Goal: Check status: Check status

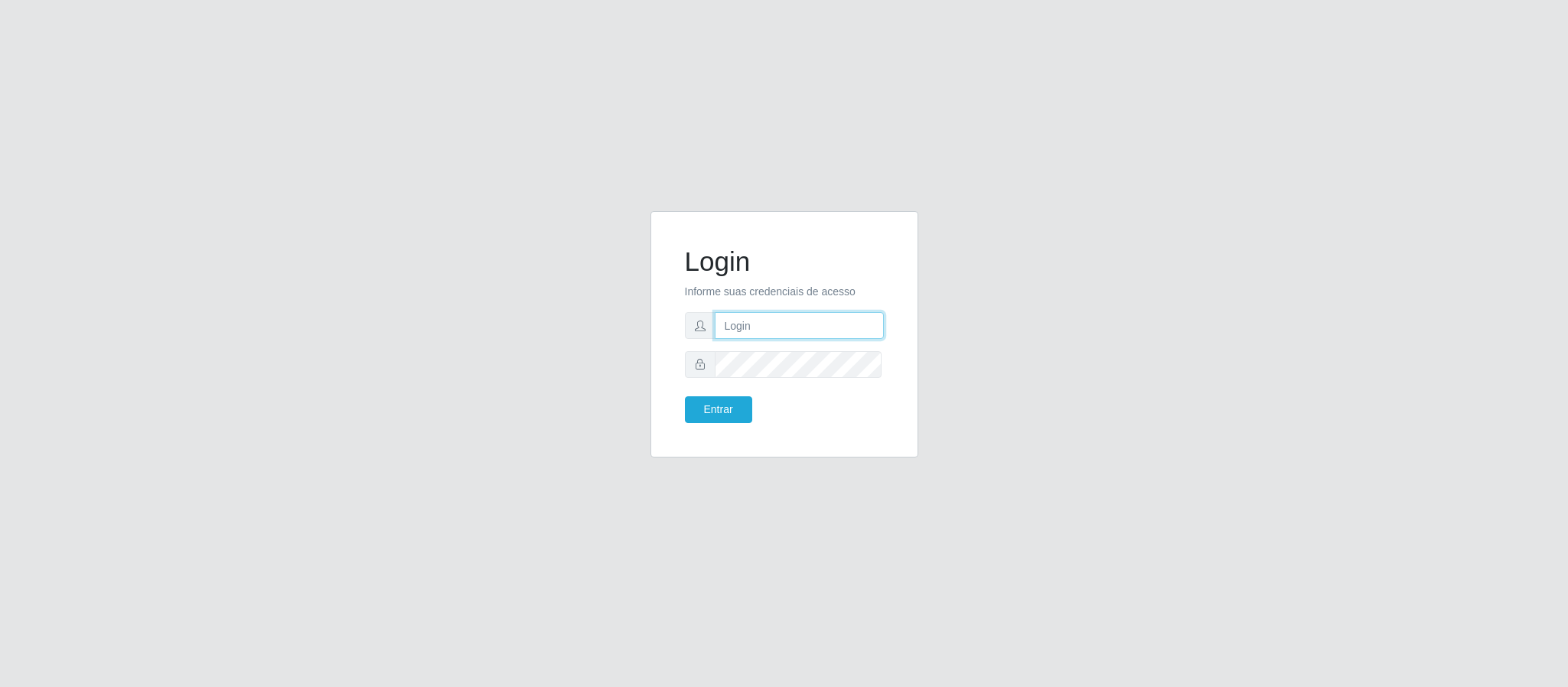
click at [769, 324] on input "text" at bounding box center [799, 325] width 169 height 27
type input "[PERSON_NAME]"
click at [685, 396] on button "Entrar" at bounding box center [718, 409] width 67 height 27
click at [703, 400] on button "Entrar" at bounding box center [718, 409] width 67 height 27
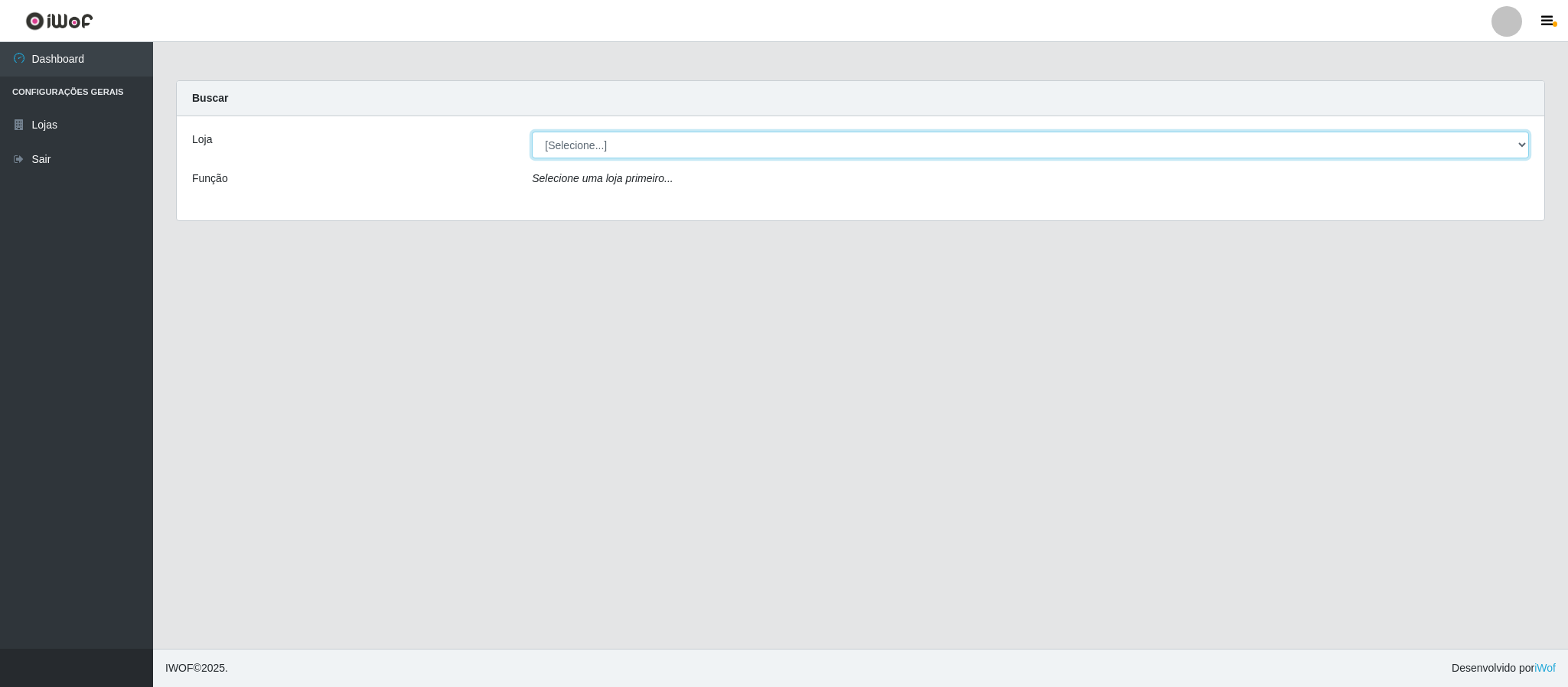
click at [1525, 152] on select "[Selecione...] Queiroz Atacadão - Coophab" at bounding box center [1031, 145] width 997 height 27
click at [532, 132] on select "[Selecione...] Queiroz Atacadão - Coophab" at bounding box center [1031, 145] width 997 height 27
click at [1518, 147] on select "[Selecione...] Queiroz Atacadão - Coophab" at bounding box center [1031, 145] width 997 height 27
select select "463"
click at [532, 132] on select "[Selecione...] Queiroz Atacadão - Coophab" at bounding box center [1031, 145] width 997 height 27
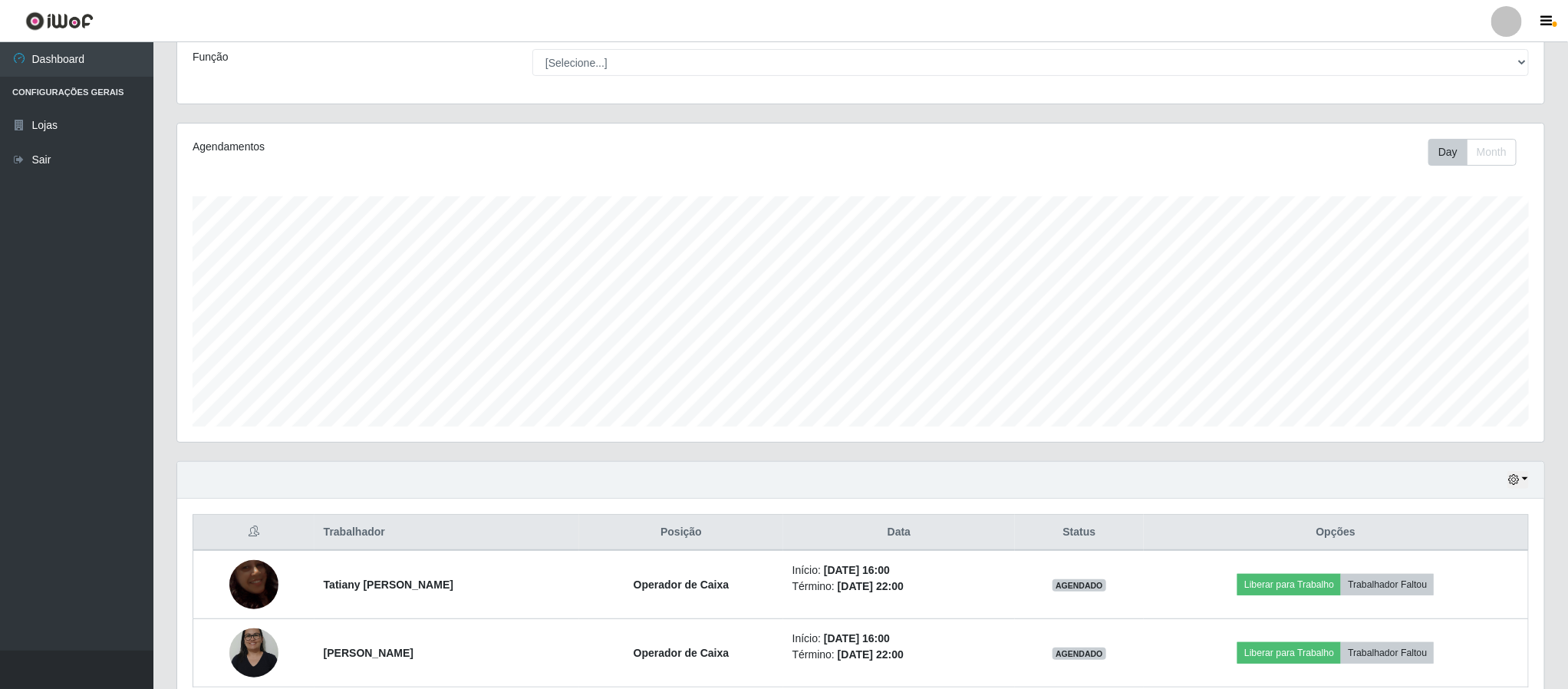
scroll to position [198, 0]
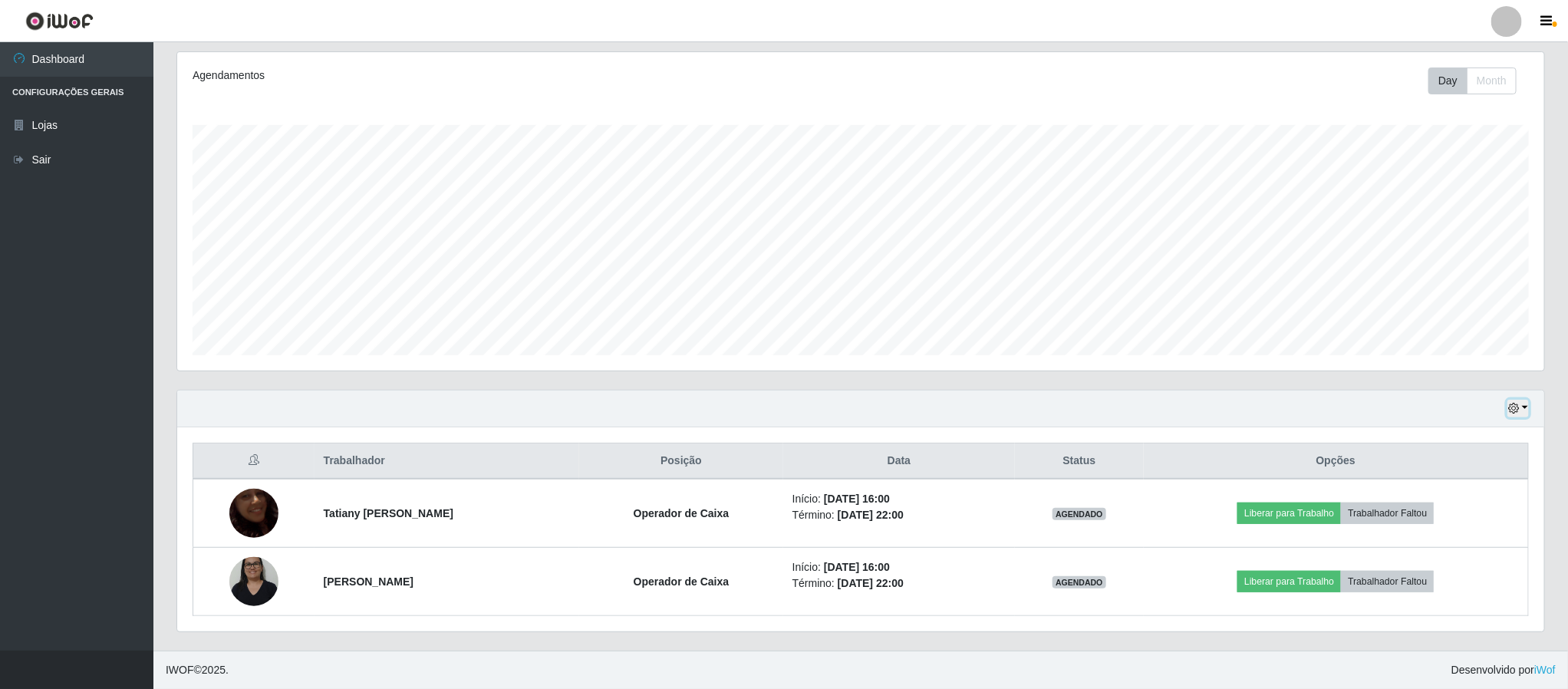
click at [1524, 408] on button "button" at bounding box center [1518, 408] width 21 height 18
click at [1444, 468] on button "1 dia" at bounding box center [1466, 468] width 121 height 32
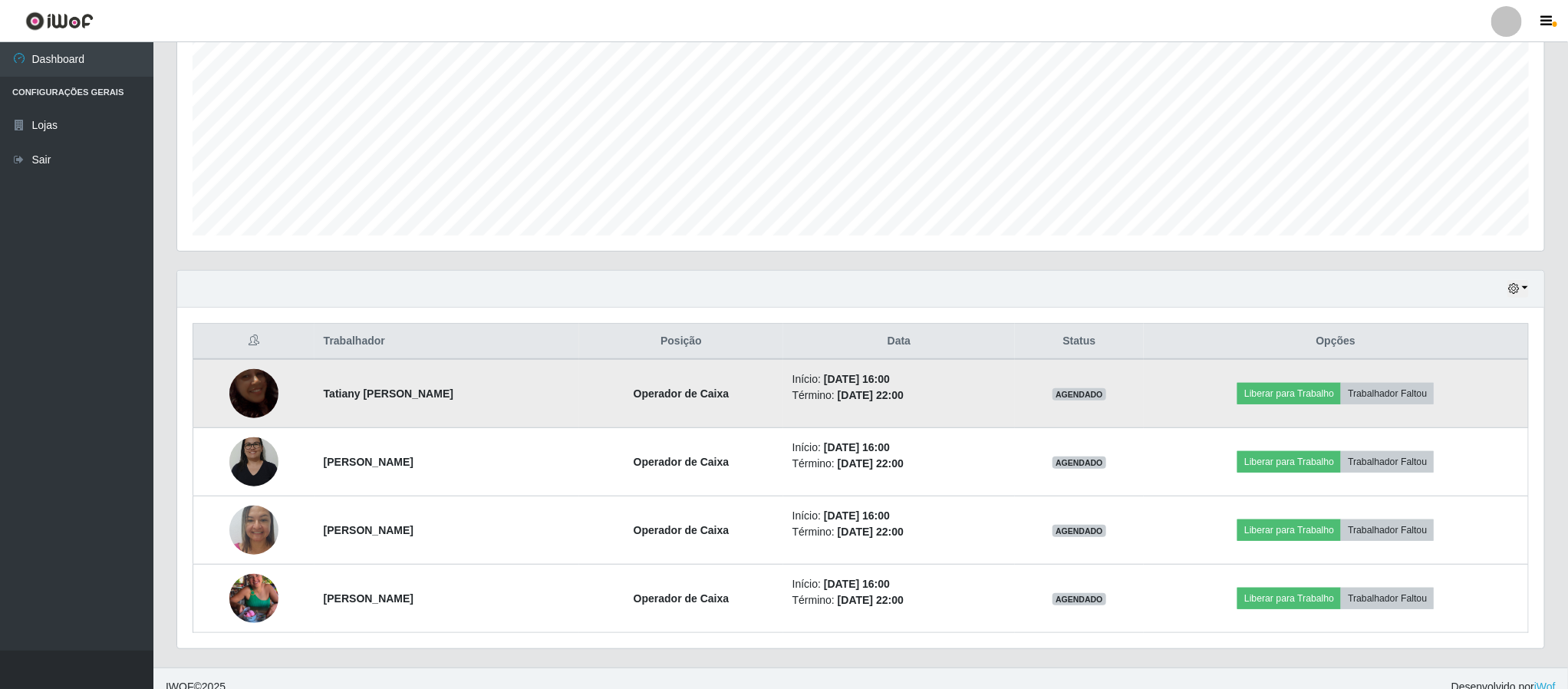
scroll to position [335, 0]
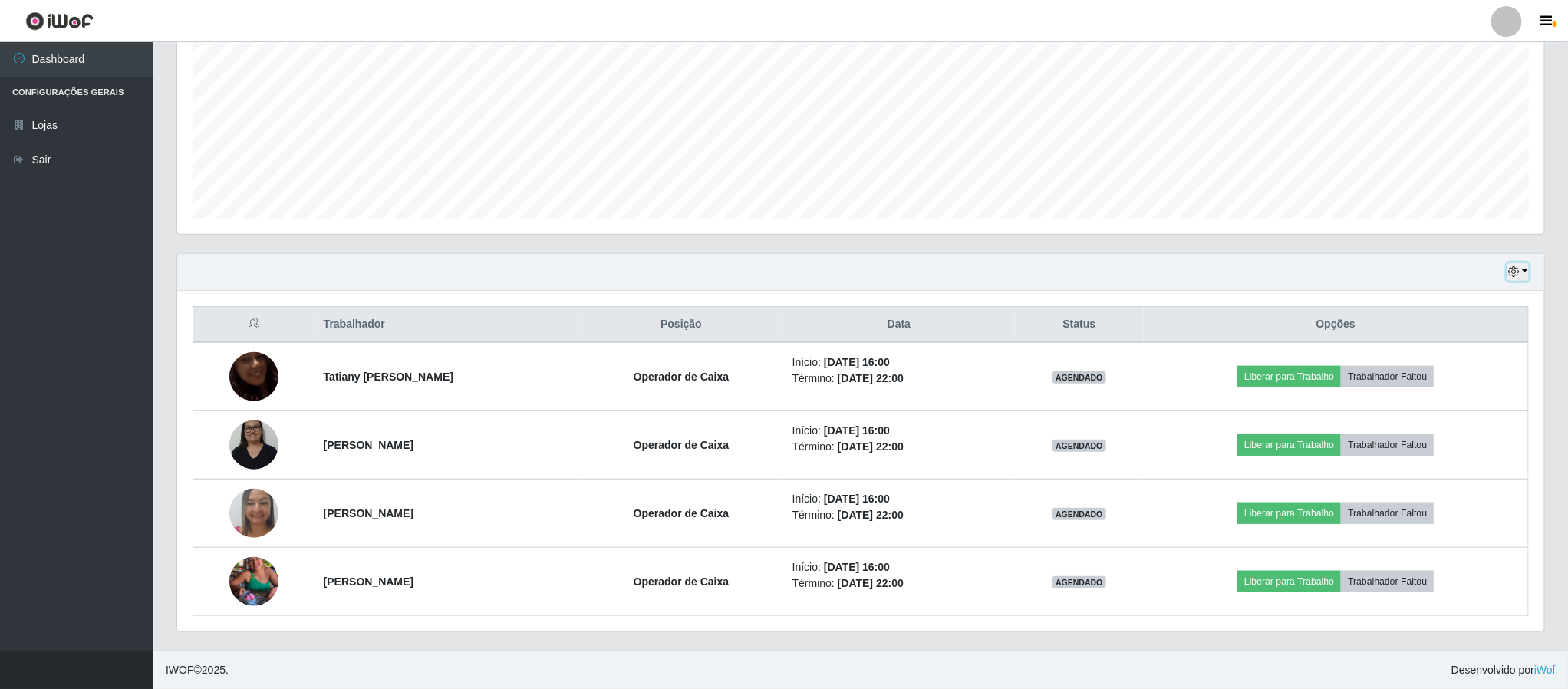
click at [1527, 272] on button "button" at bounding box center [1518, 271] width 21 height 18
click at [1540, 562] on div "Trabalhador Posição Data Status Opções Tatiany Vitoria Dantas Operador de Caixa…" at bounding box center [861, 461] width 1367 height 341
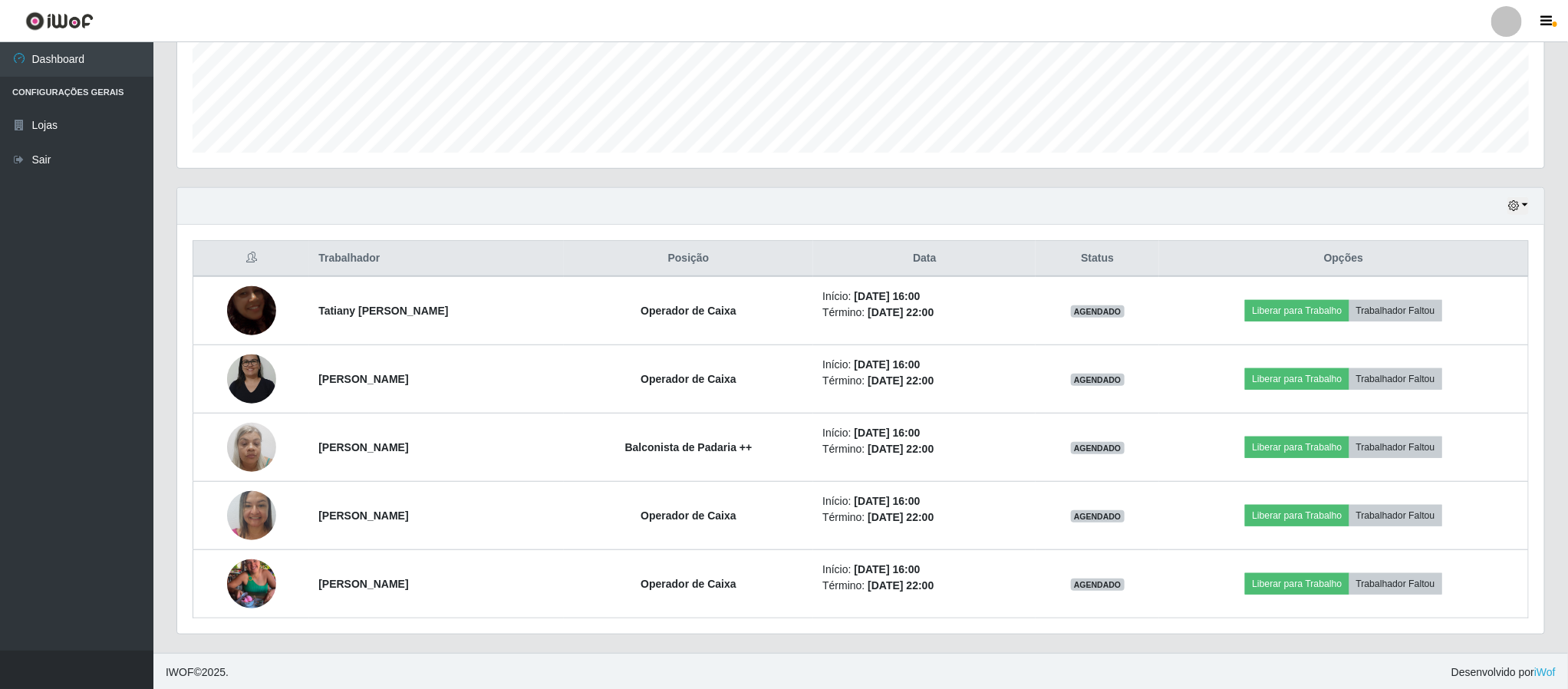
scroll to position [404, 0]
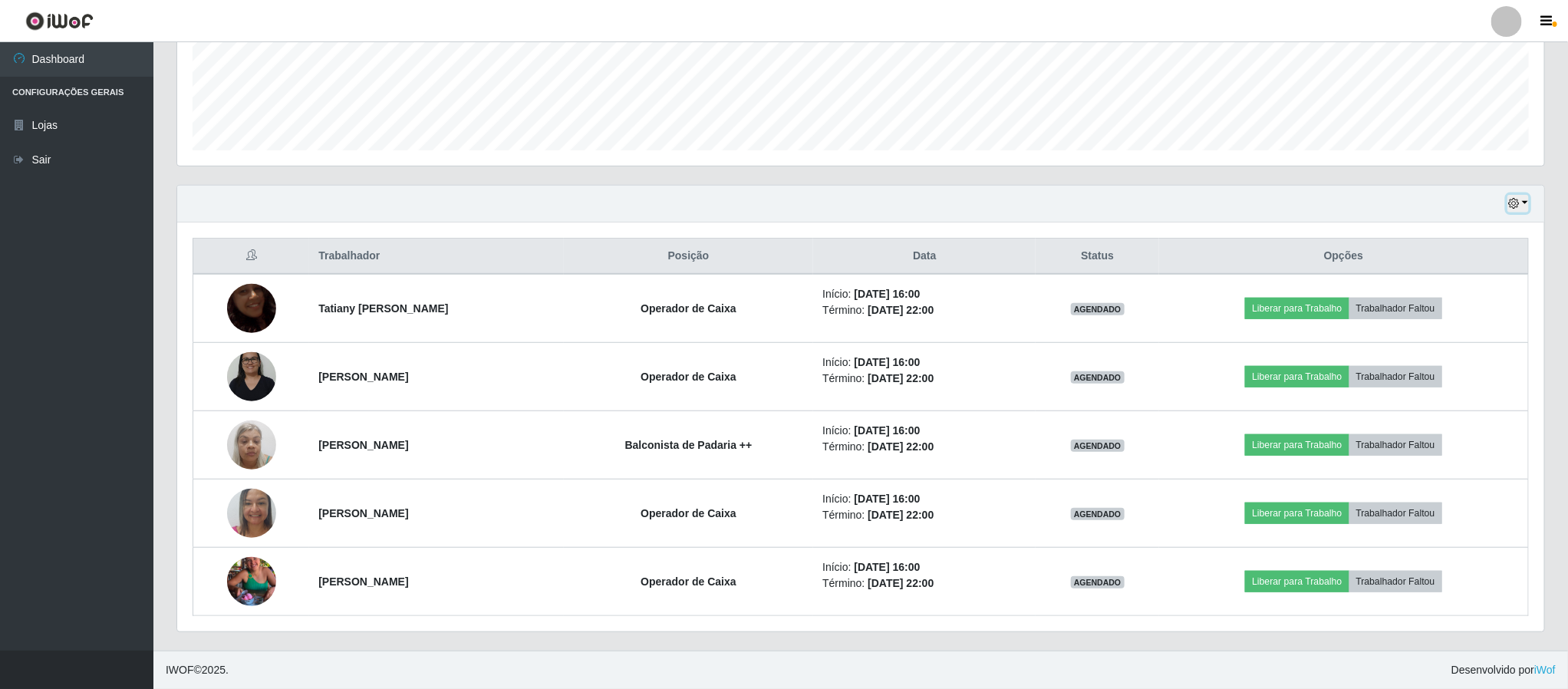
click at [1526, 201] on button "button" at bounding box center [1518, 203] width 21 height 18
click at [1460, 233] on button "Hoje" at bounding box center [1466, 231] width 121 height 32
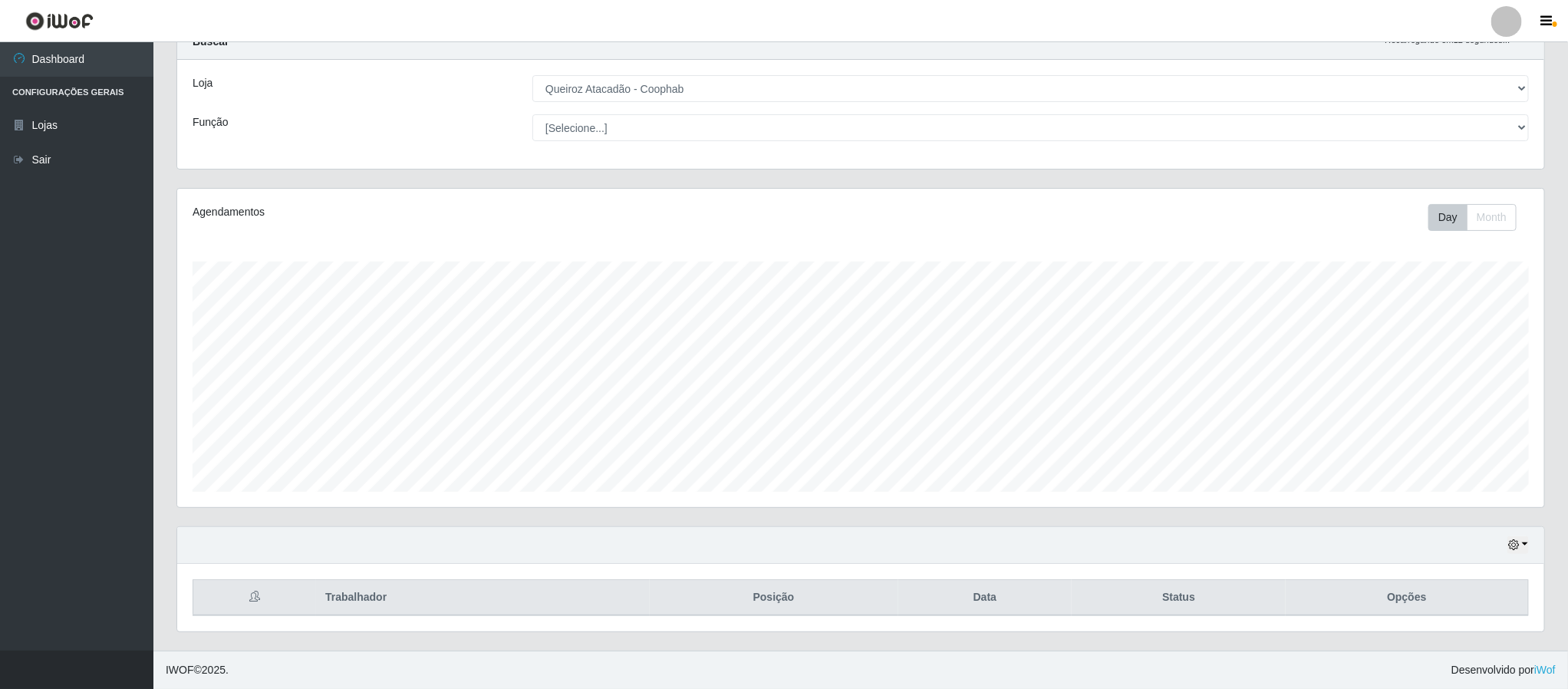
scroll to position [267, 0]
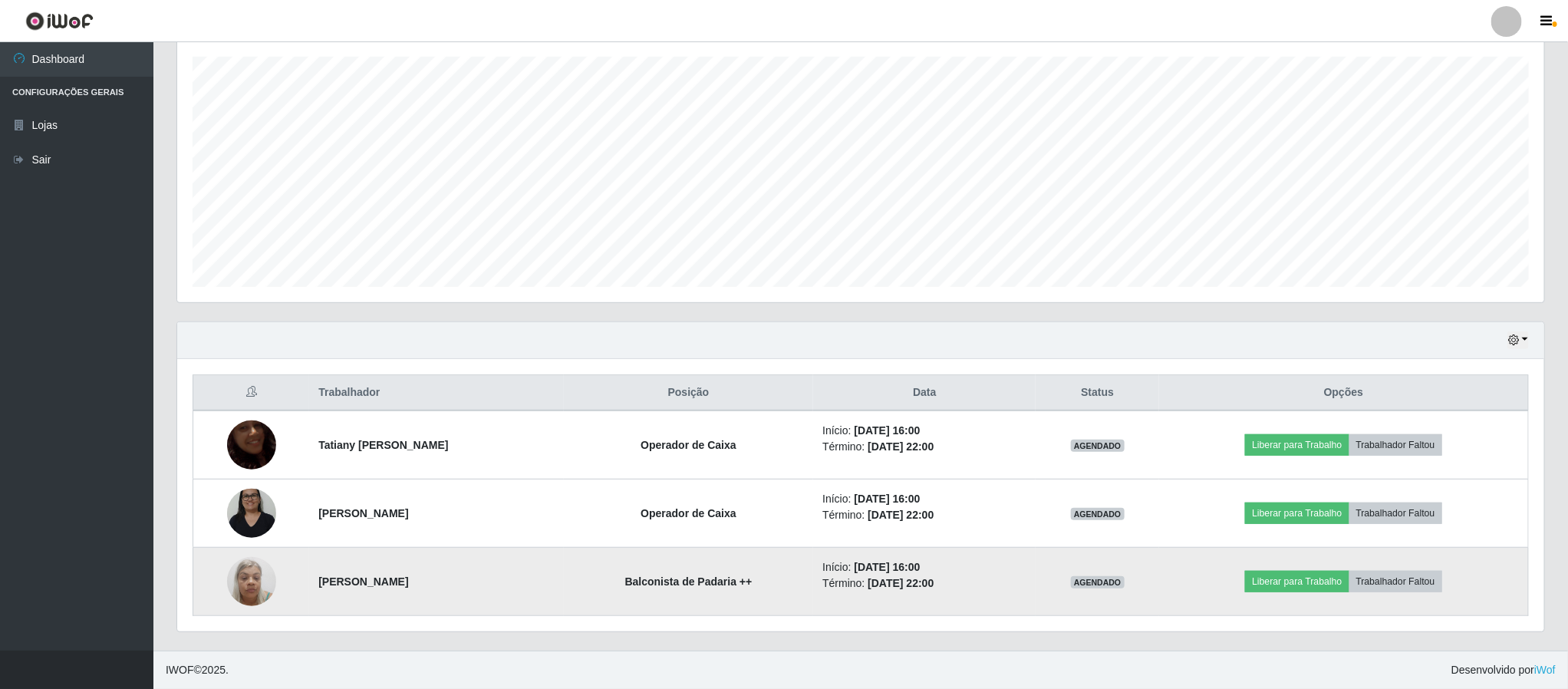
click at [246, 579] on img at bounding box center [251, 580] width 49 height 65
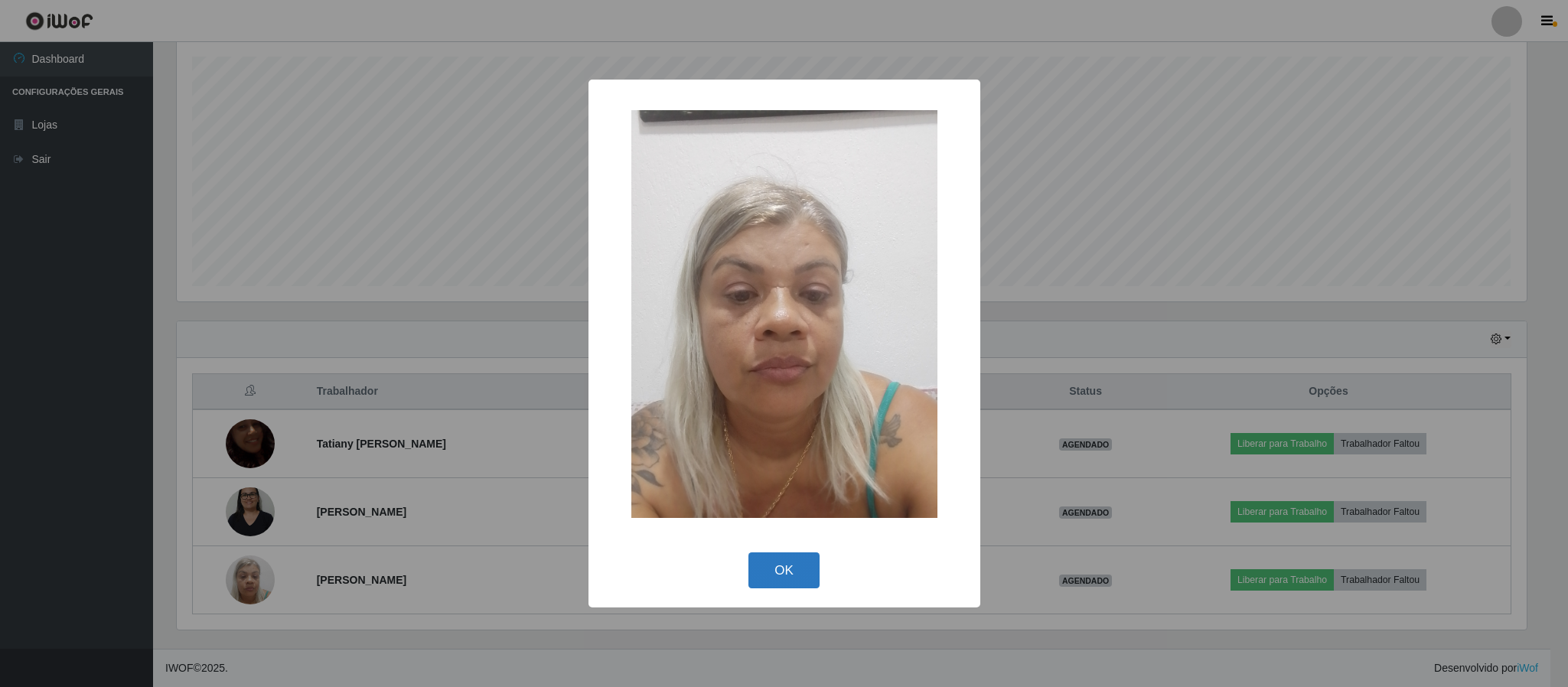
click at [782, 579] on button "OK" at bounding box center [783, 570] width 71 height 36
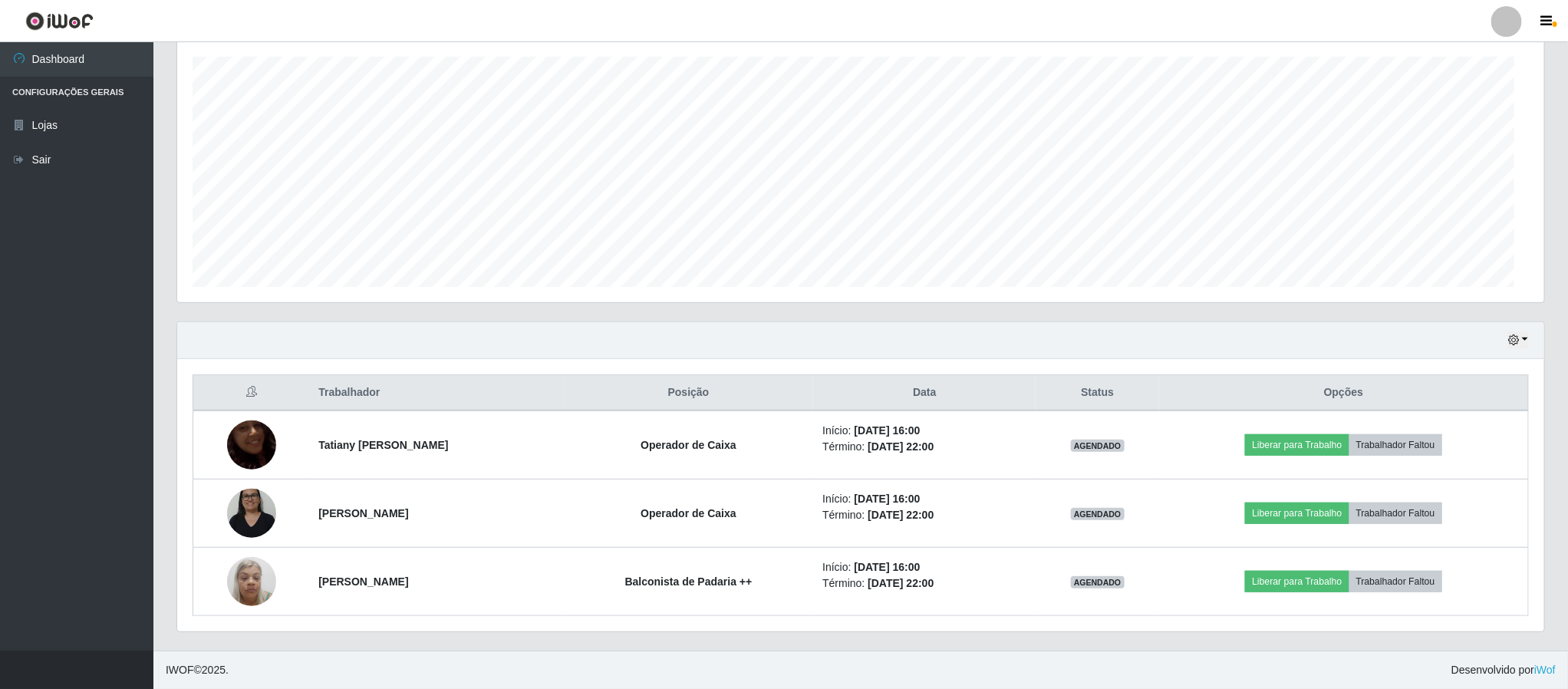
scroll to position [320, 1365]
click at [1522, 339] on button "button" at bounding box center [1518, 340] width 21 height 18
click at [1459, 407] on button "1 dia" at bounding box center [1466, 400] width 121 height 32
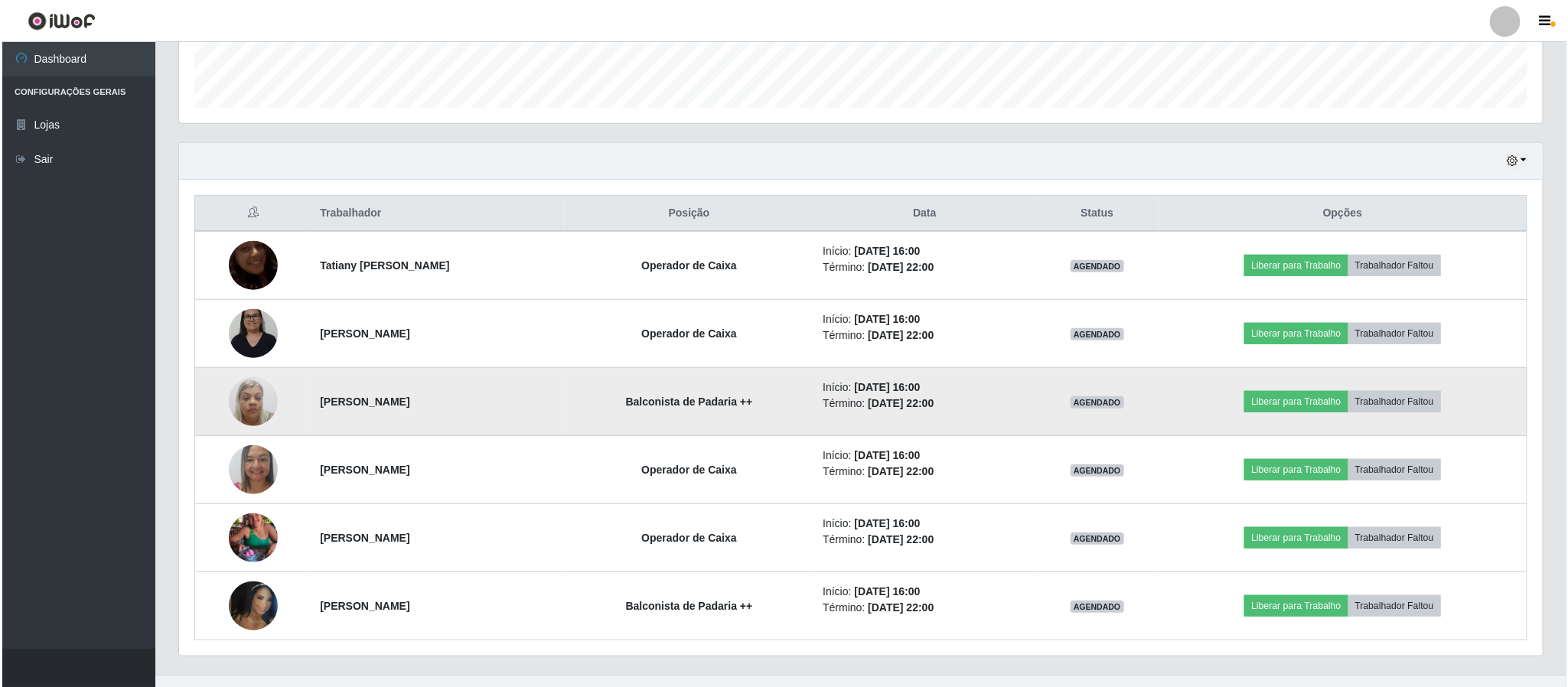
scroll to position [471, 0]
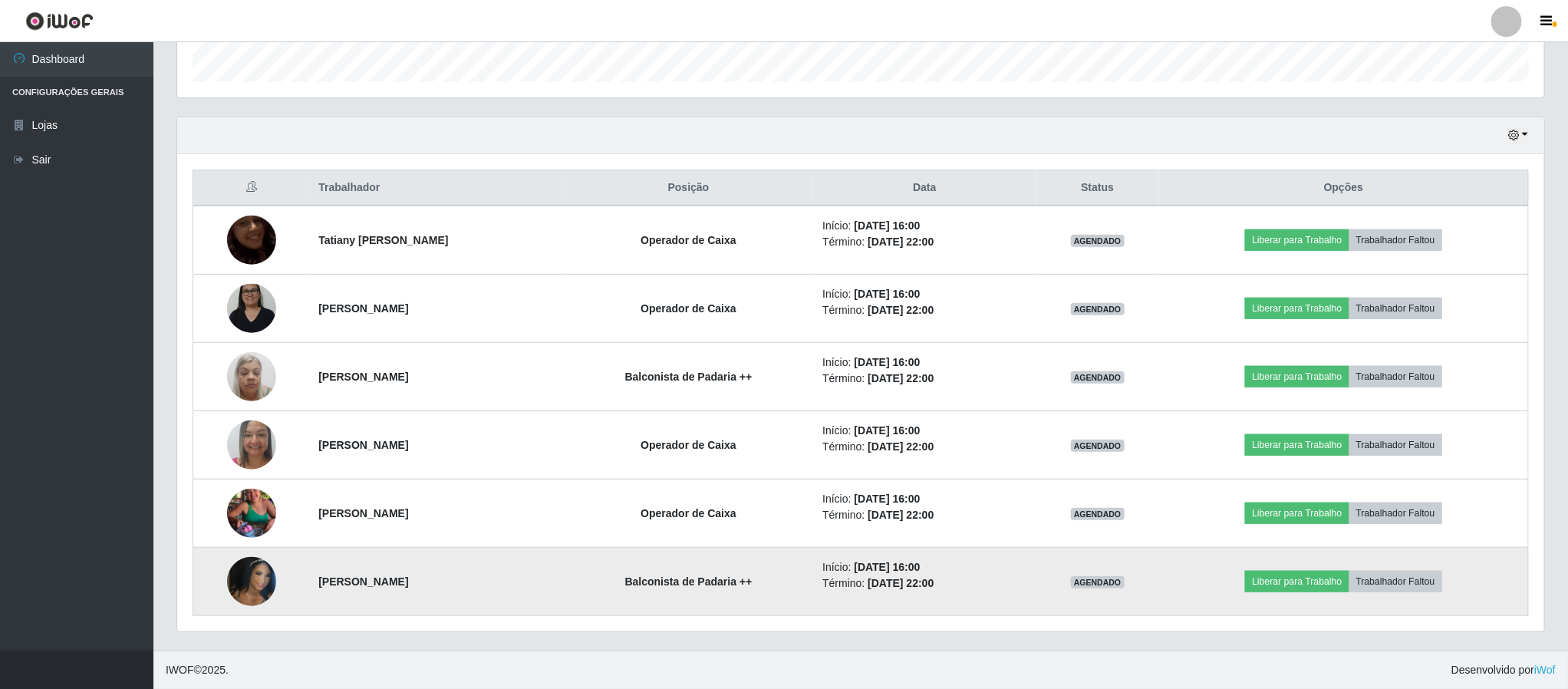
click at [249, 569] on img at bounding box center [251, 582] width 49 height 88
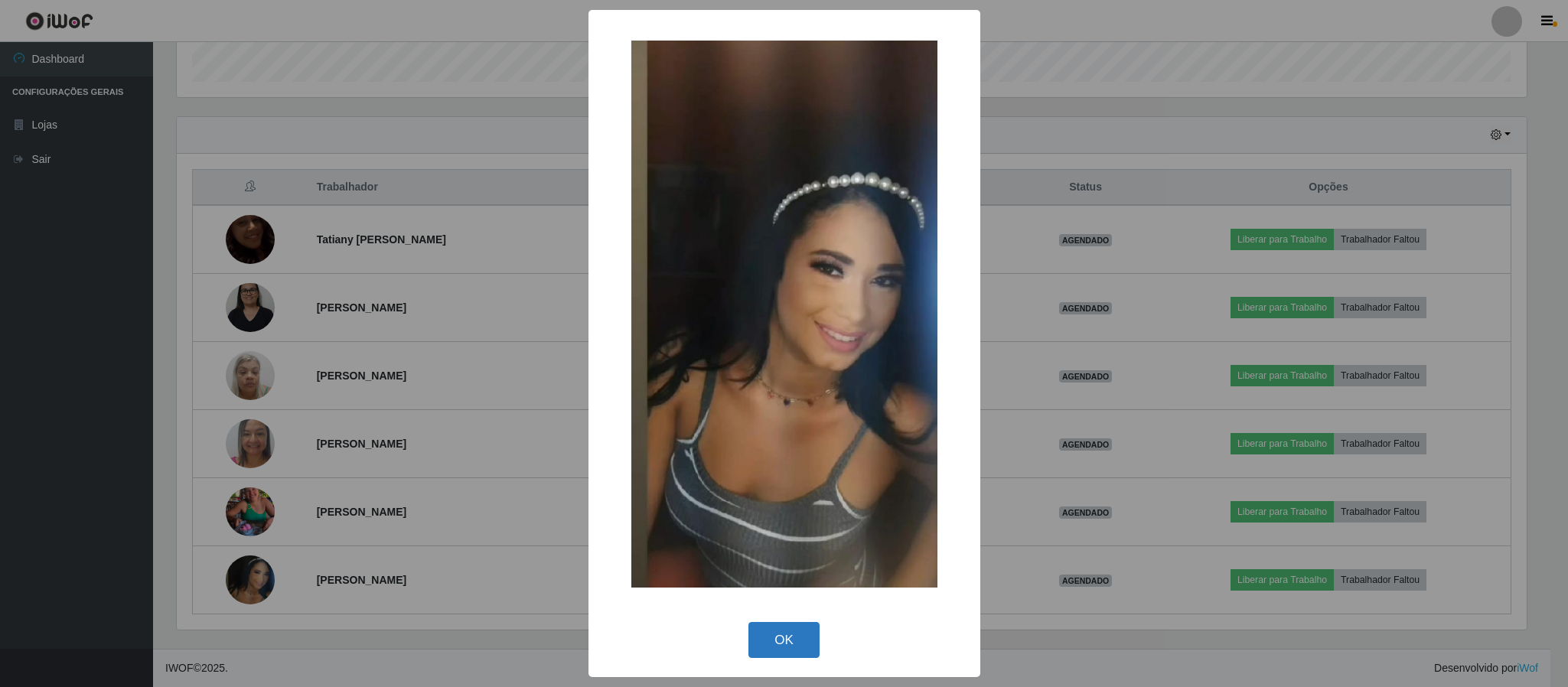
click at [796, 636] on button "OK" at bounding box center [783, 640] width 71 height 36
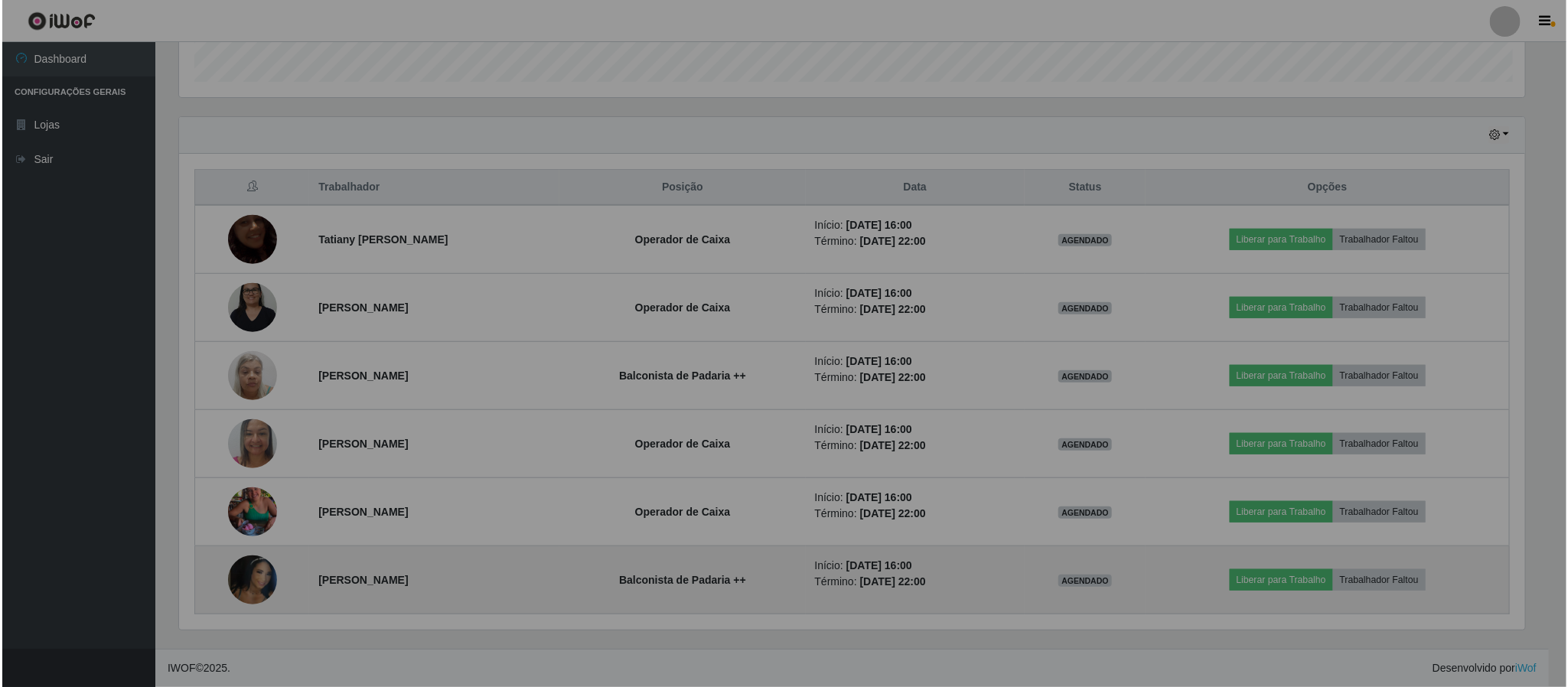
scroll to position [319, 1362]
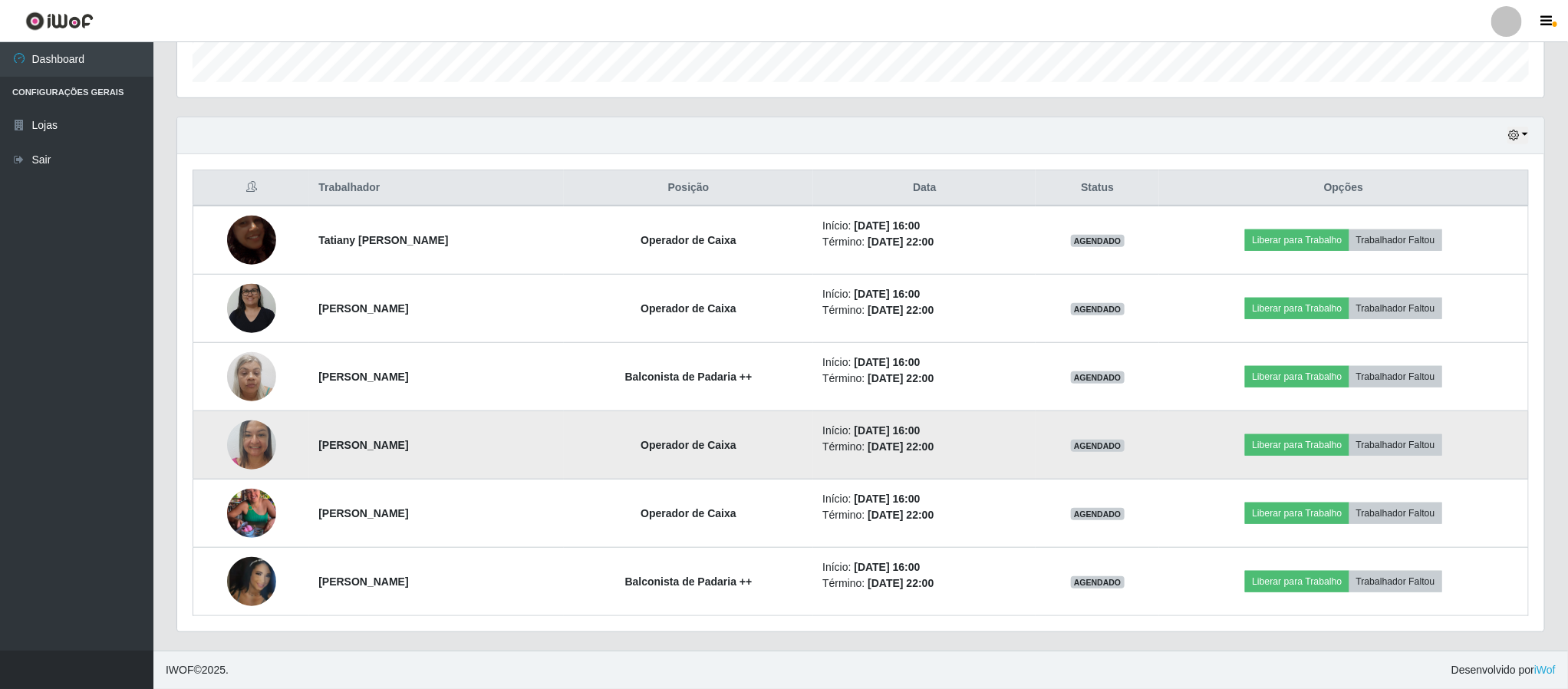
click at [254, 440] on img at bounding box center [251, 444] width 49 height 65
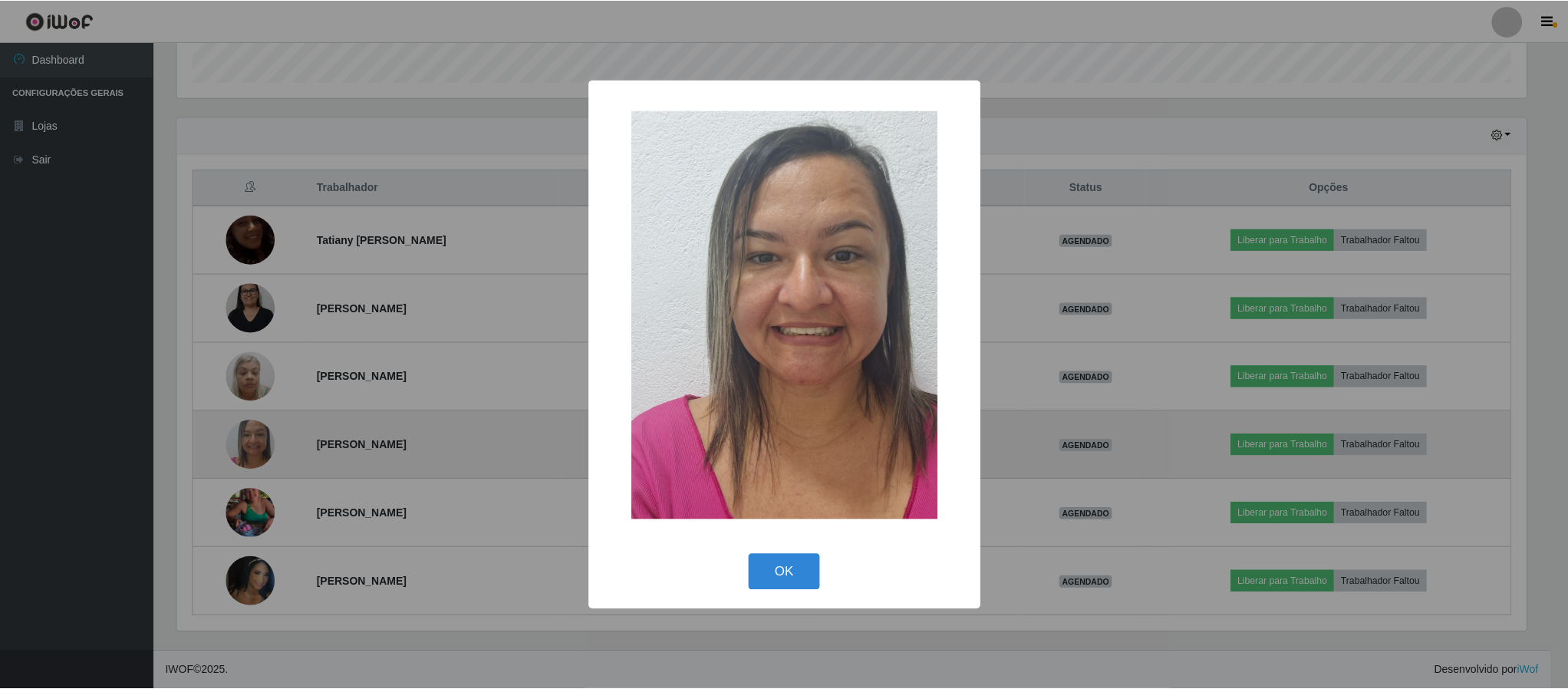
scroll to position [320, 1353]
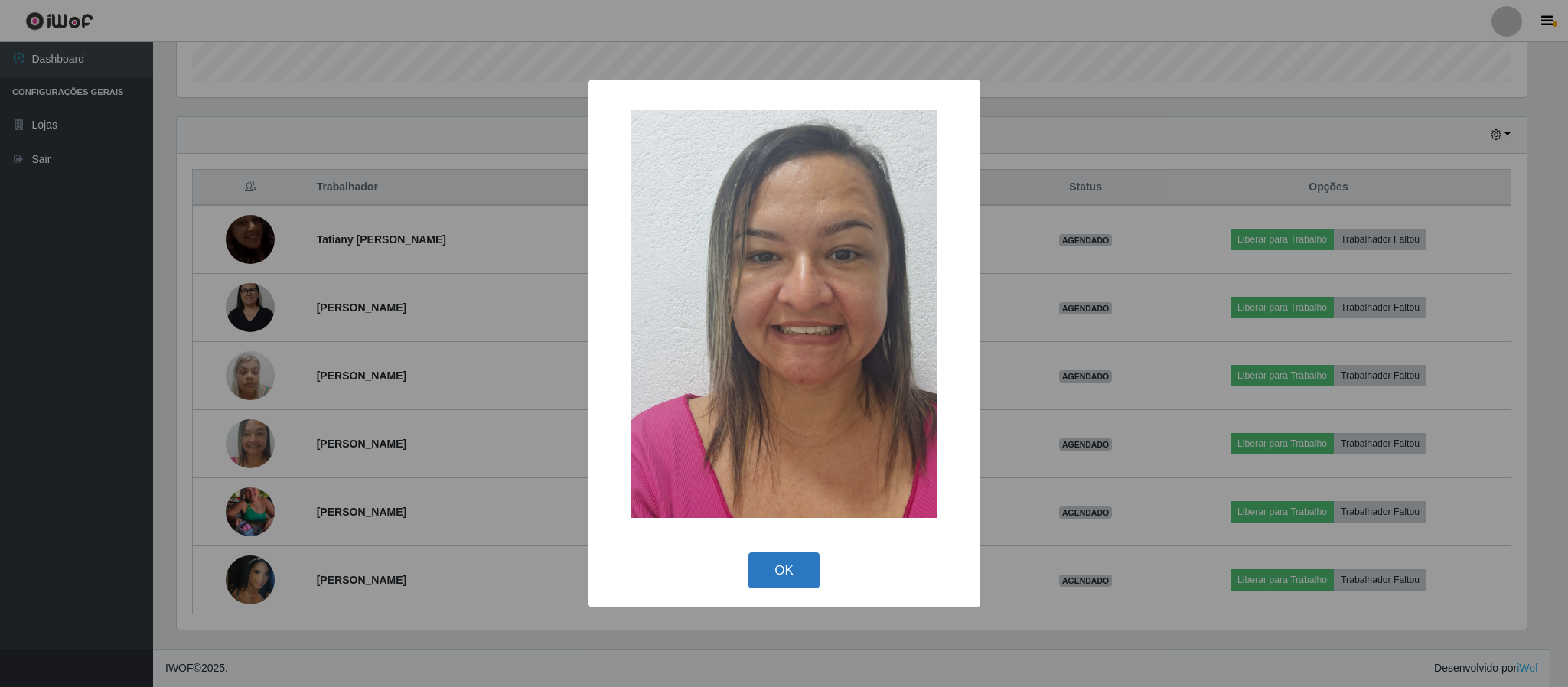
click at [796, 563] on button "OK" at bounding box center [783, 570] width 71 height 36
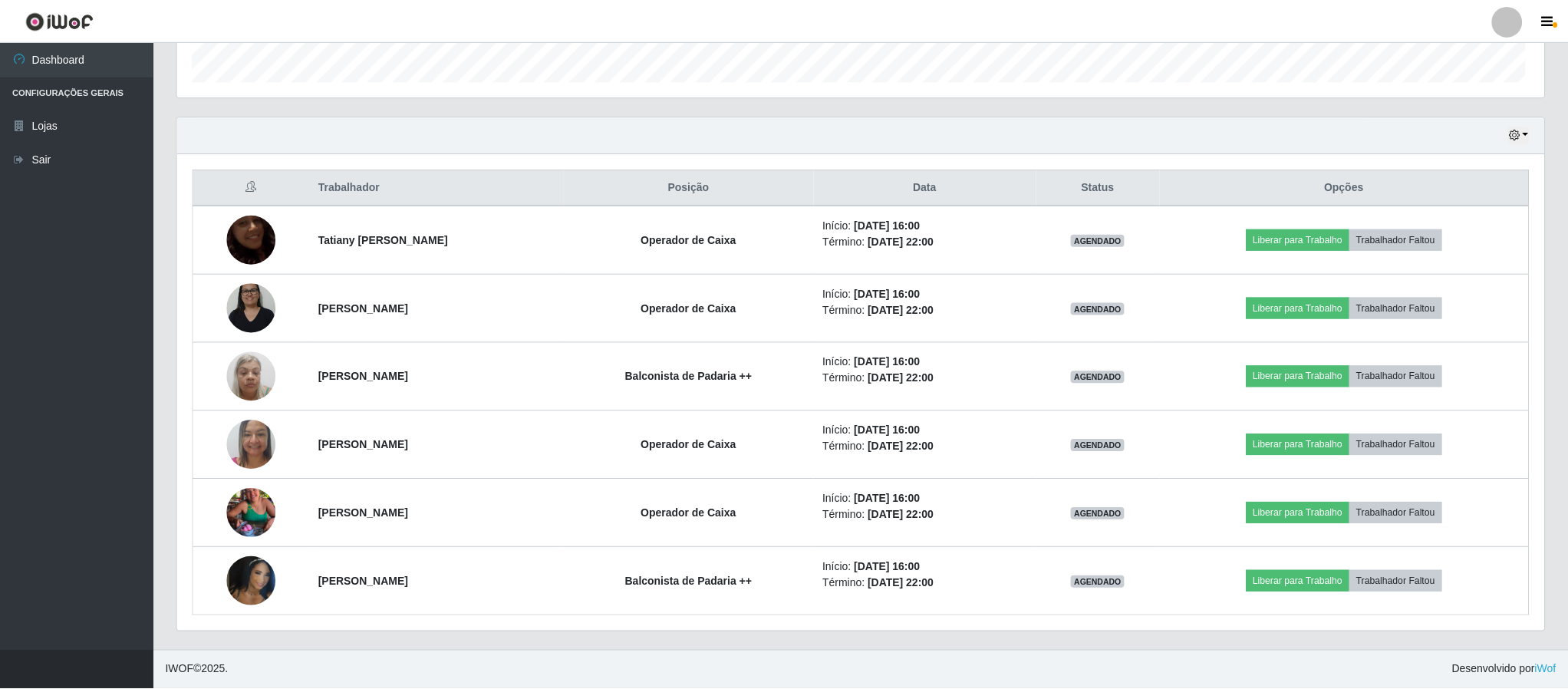
scroll to position [320, 1365]
click at [1530, 130] on div "Hoje 1 dia 3 dias 1 Semana Não encerrados" at bounding box center [861, 135] width 1367 height 37
click at [1519, 135] on icon "button" at bounding box center [1514, 135] width 11 height 11
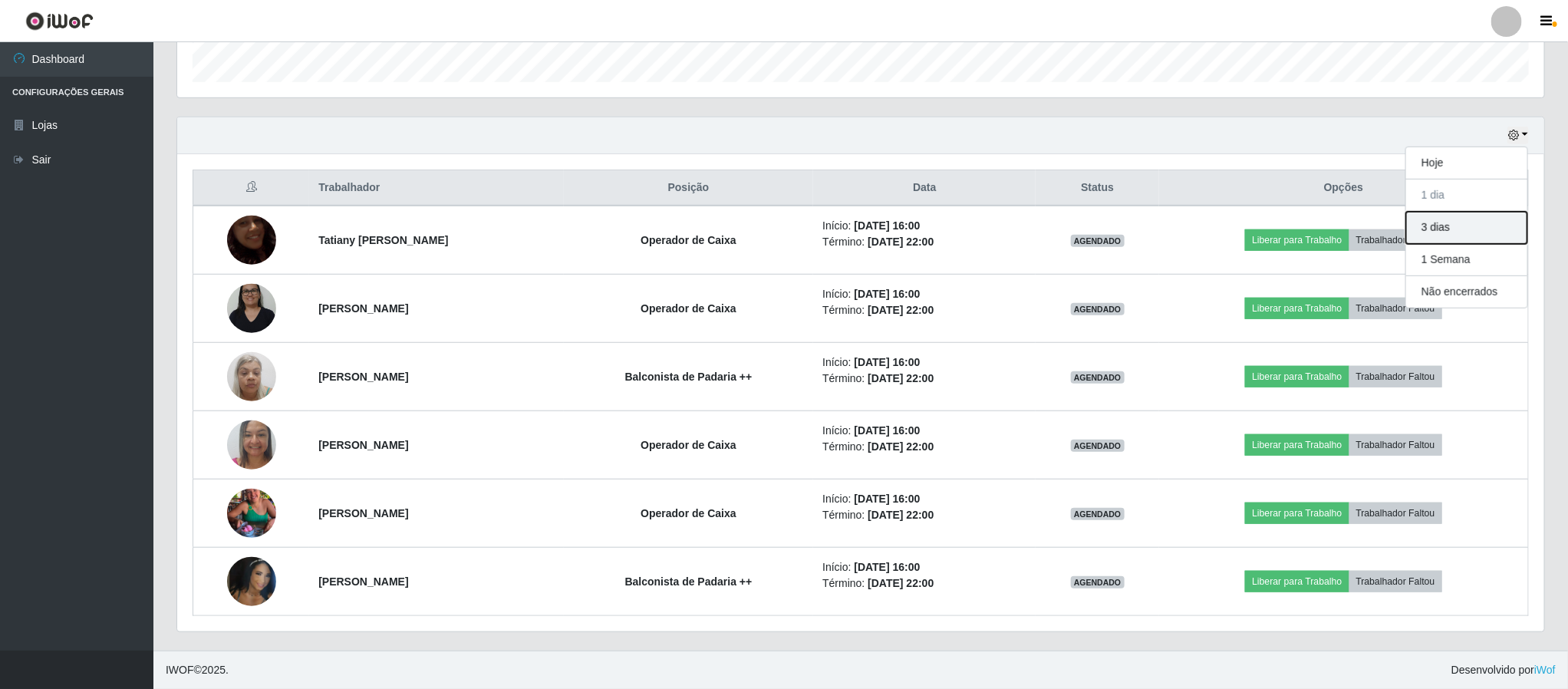
click at [1448, 230] on button "3 dias" at bounding box center [1466, 228] width 121 height 32
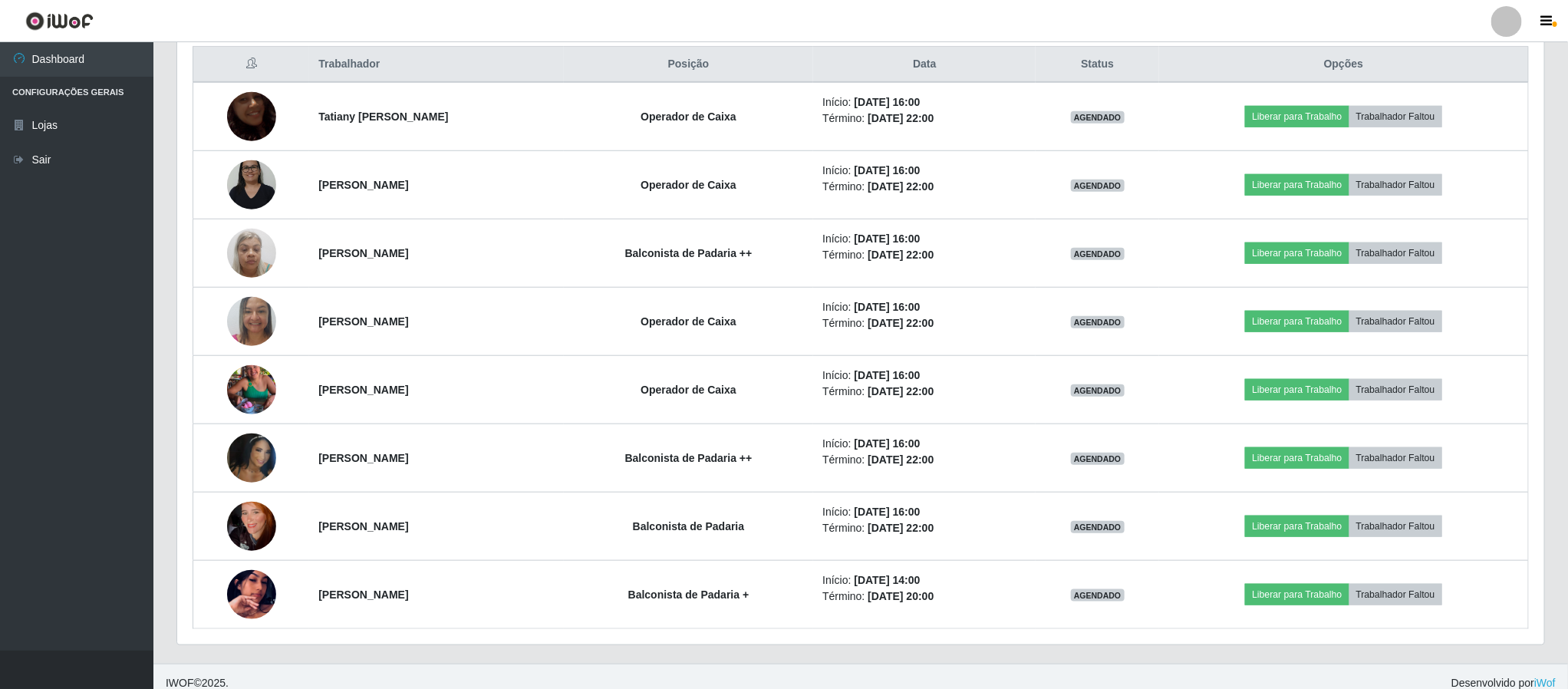
scroll to position [610, 0]
